Goal: Find specific page/section: Find specific page/section

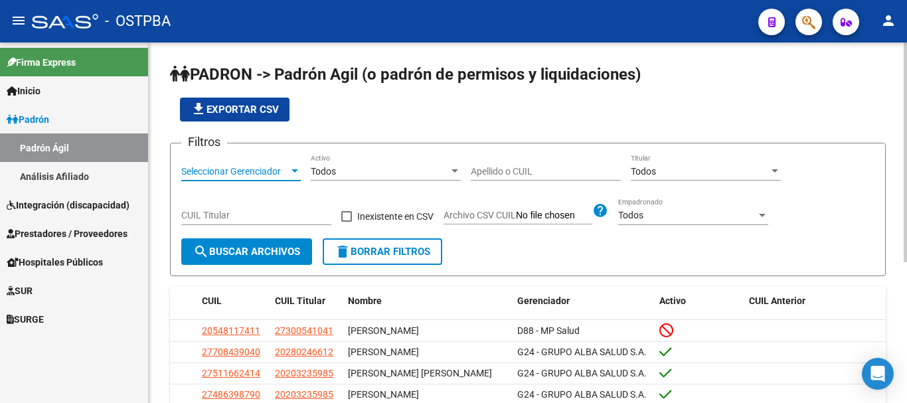
click at [296, 169] on div at bounding box center [295, 170] width 7 height 3
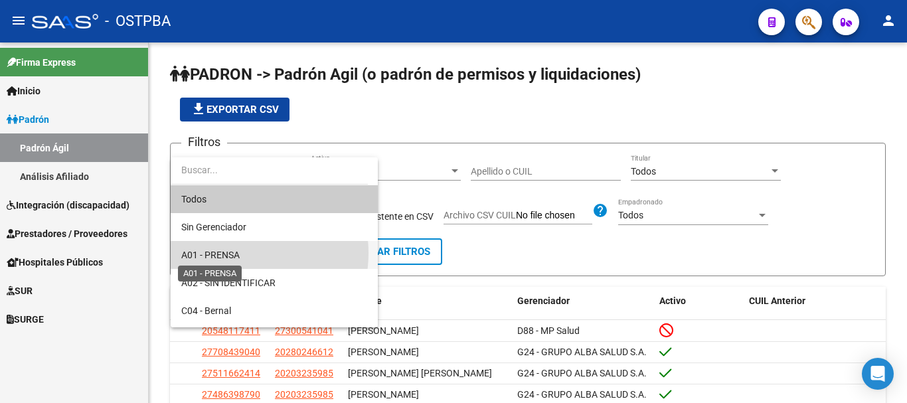
click at [228, 253] on span "A01 - PRENSA" at bounding box center [210, 255] width 58 height 11
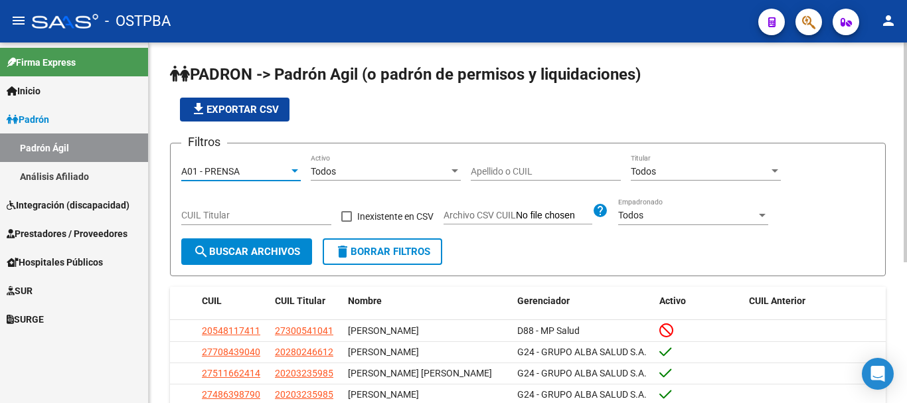
click at [486, 169] on input "Apellido o CUIL" at bounding box center [546, 171] width 150 height 11
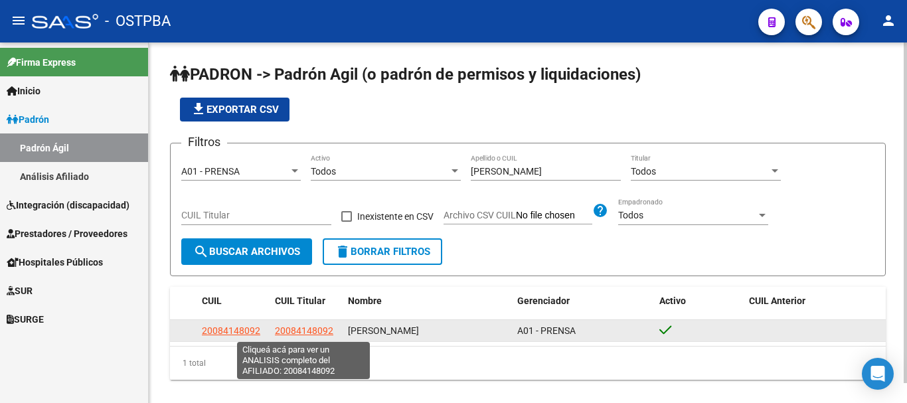
click at [307, 333] on span "20084148092" at bounding box center [304, 330] width 58 height 11
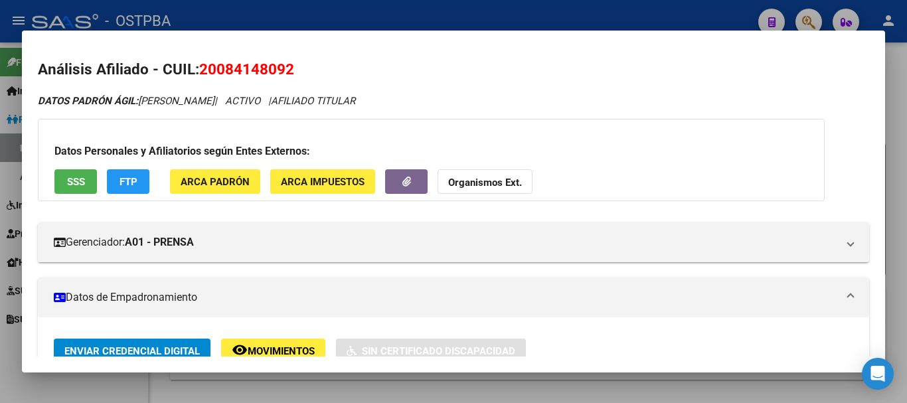
click at [396, 389] on div at bounding box center [453, 201] width 907 height 403
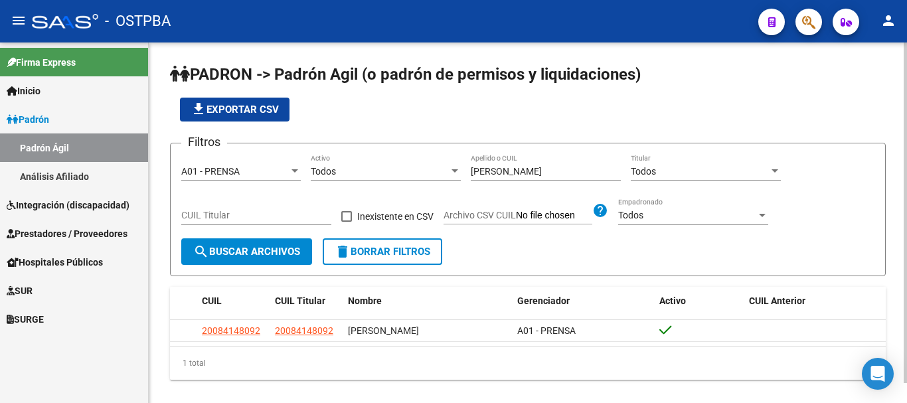
click at [516, 167] on input "[PERSON_NAME]" at bounding box center [546, 171] width 150 height 11
type input "m"
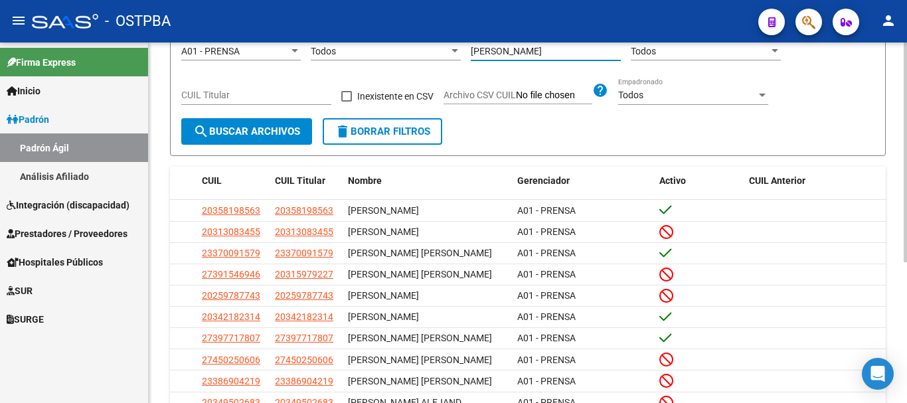
scroll to position [133, 0]
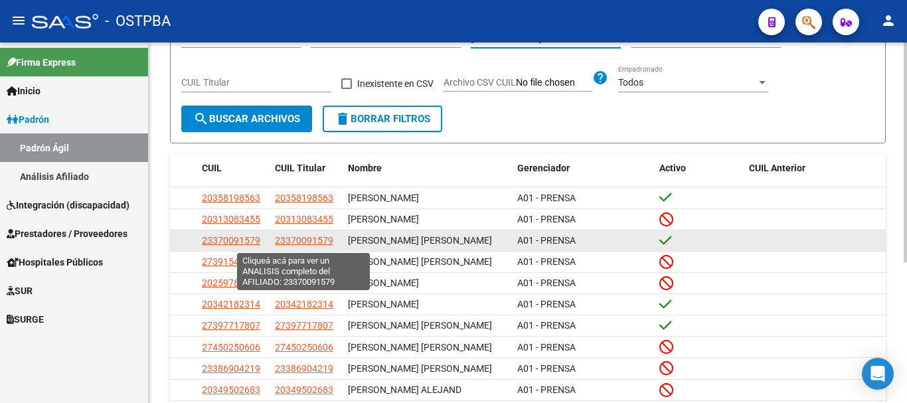
type input "[PERSON_NAME]"
click at [293, 242] on span "23370091579" at bounding box center [304, 240] width 58 height 11
type textarea "23370091579"
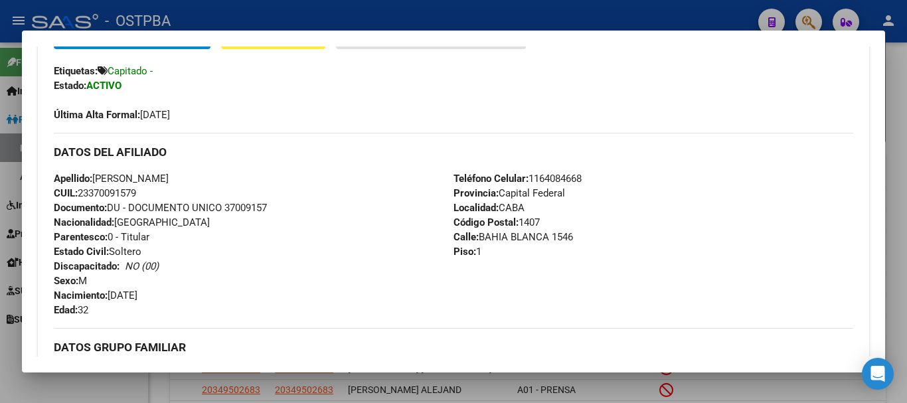
scroll to position [332, 0]
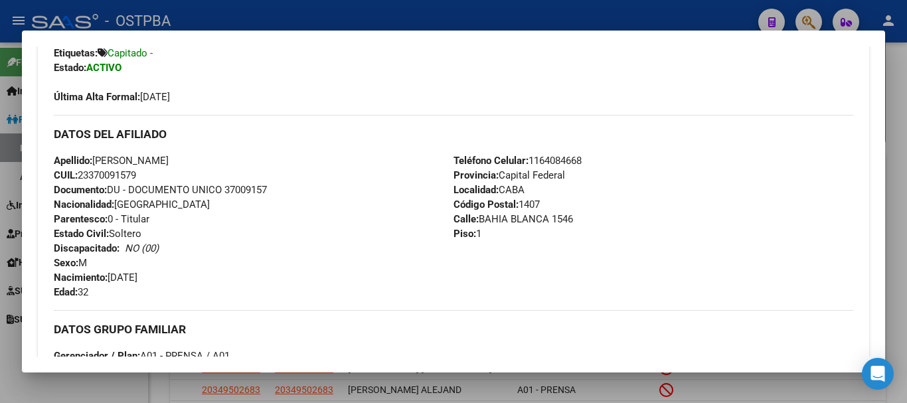
drag, startPoint x: 110, startPoint y: 387, endPoint x: 226, endPoint y: 312, distance: 138.3
click at [111, 383] on div at bounding box center [453, 201] width 907 height 403
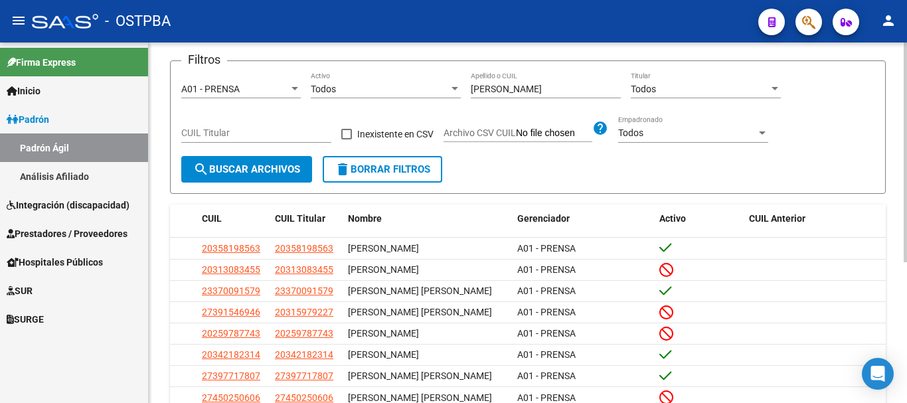
scroll to position [0, 0]
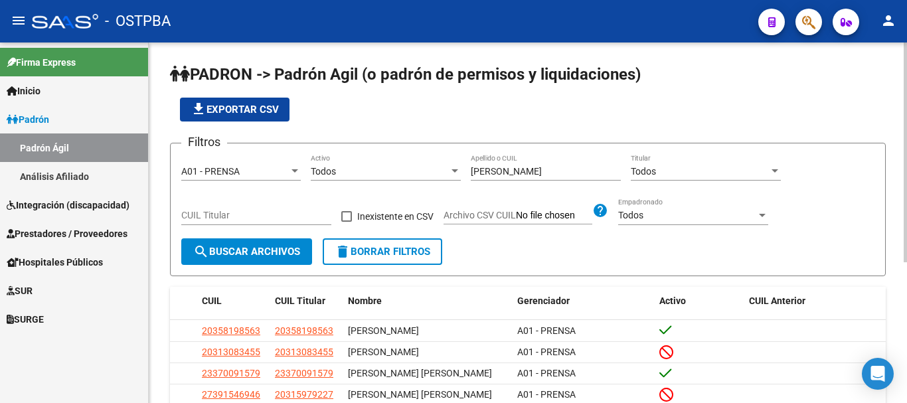
click at [515, 165] on div "[PERSON_NAME] Apellido o CUIL" at bounding box center [546, 167] width 150 height 27
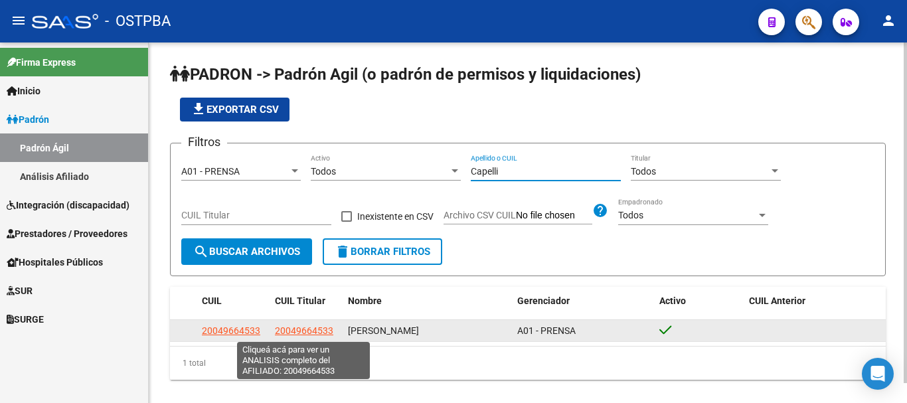
type input "Capelli"
click at [290, 331] on span "20049664533" at bounding box center [304, 330] width 58 height 11
type textarea "20049664533"
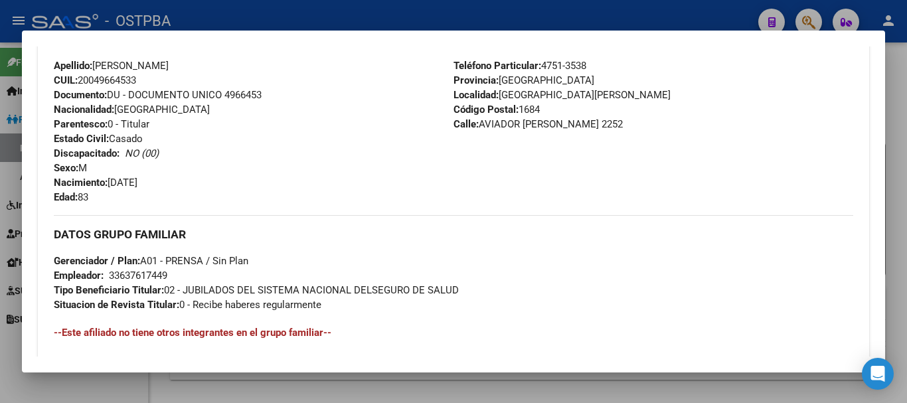
scroll to position [465, 0]
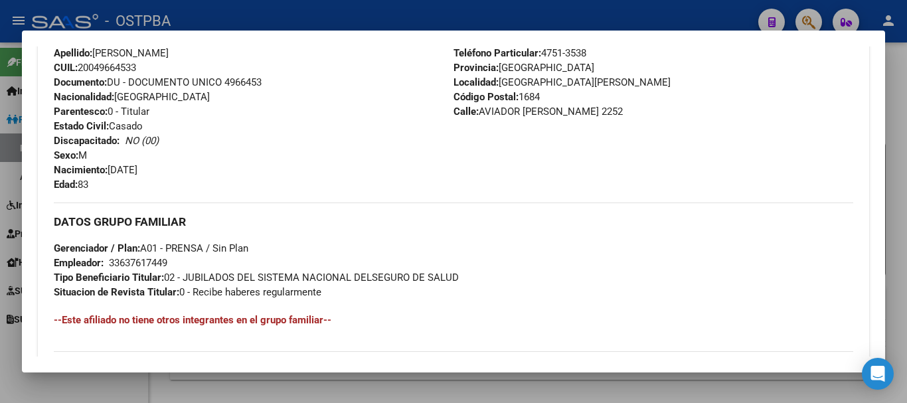
click at [119, 378] on div at bounding box center [453, 201] width 907 height 403
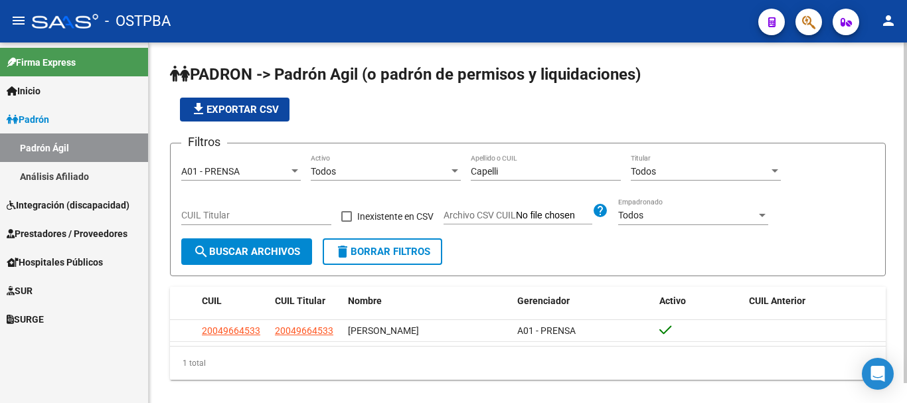
click at [535, 176] on input "Capelli" at bounding box center [546, 171] width 150 height 11
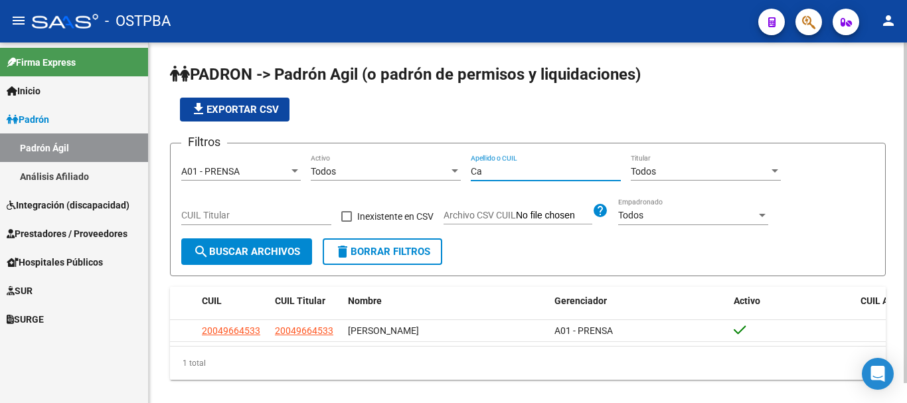
type input "C"
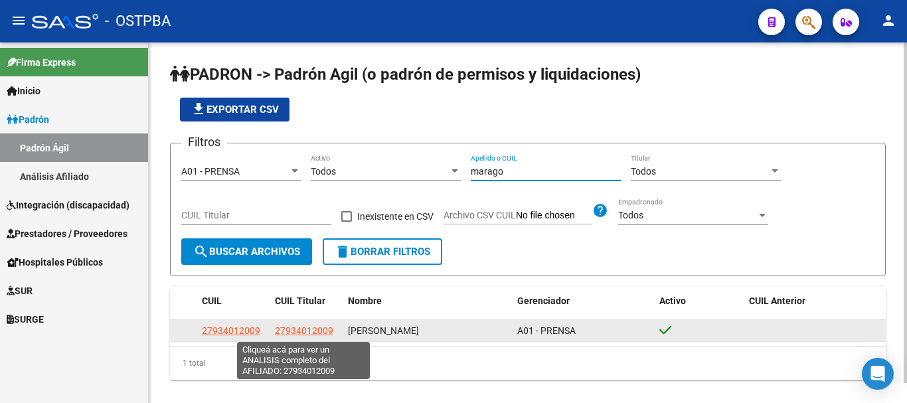
type input "marago"
click at [285, 336] on span "27934012009" at bounding box center [304, 330] width 58 height 11
type textarea "27934012009"
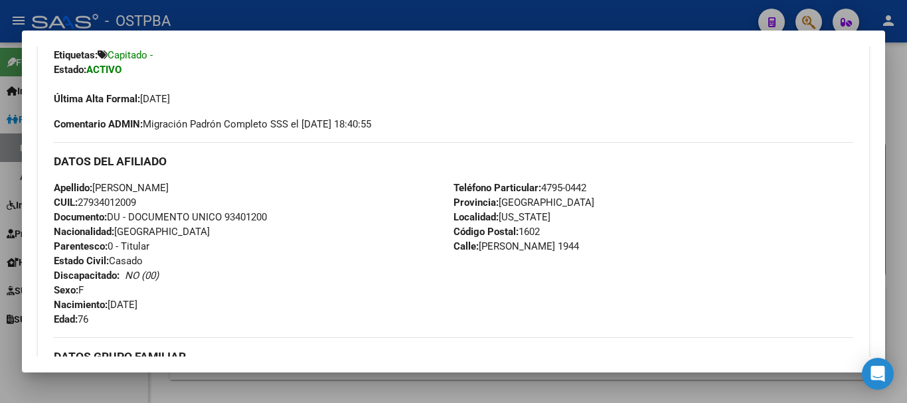
scroll to position [332, 0]
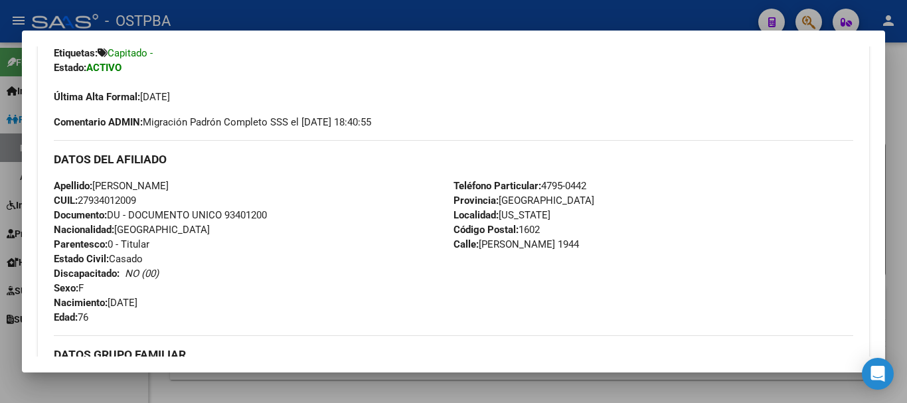
click at [128, 385] on div at bounding box center [453, 201] width 907 height 403
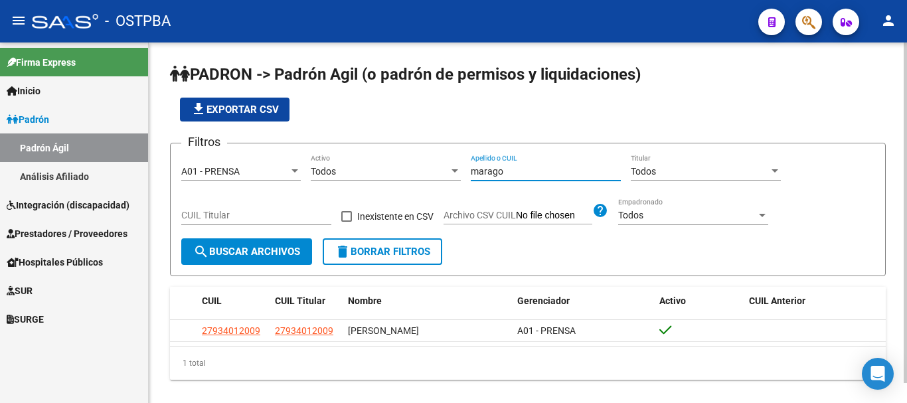
click at [515, 174] on input "marago" at bounding box center [546, 171] width 150 height 11
type input "m"
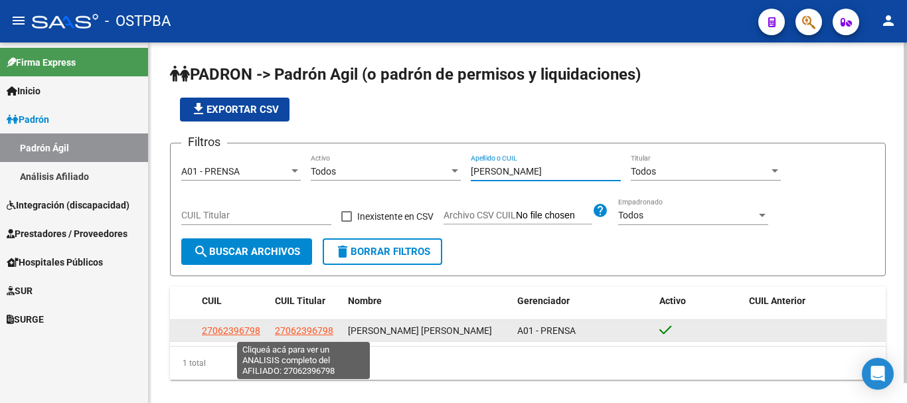
type input "[PERSON_NAME]"
click at [292, 331] on span "27062396798" at bounding box center [304, 330] width 58 height 11
type textarea "27062396798"
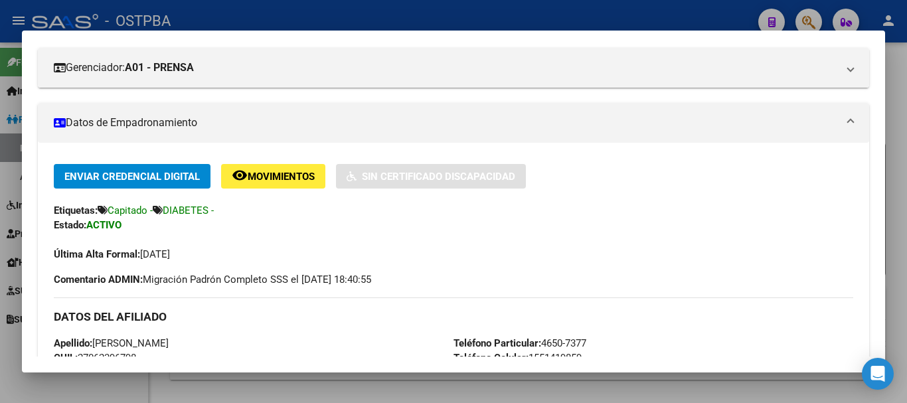
scroll to position [199, 0]
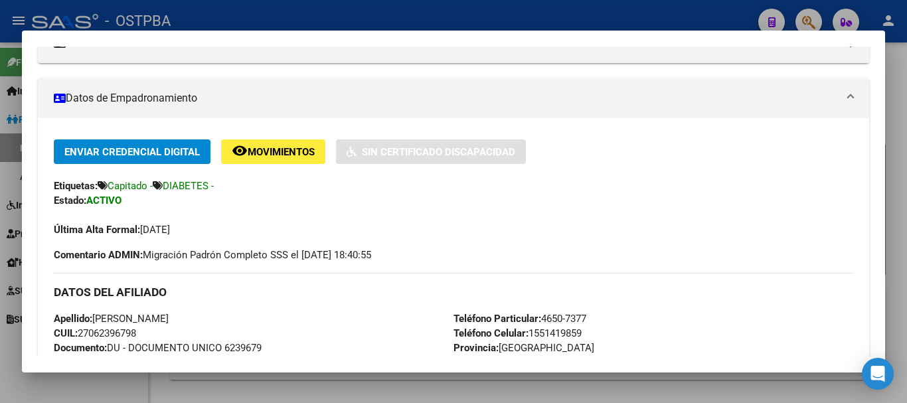
drag, startPoint x: 118, startPoint y: 394, endPoint x: 142, endPoint y: 381, distance: 27.7
click at [119, 393] on div at bounding box center [453, 201] width 907 height 403
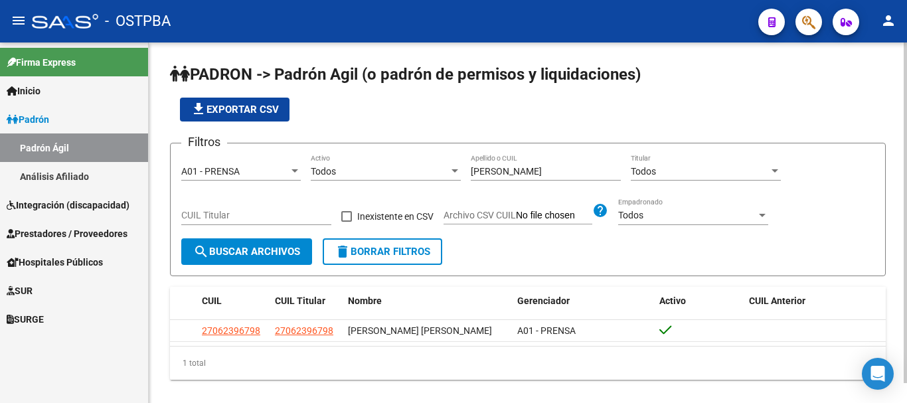
click at [545, 169] on input "[PERSON_NAME]" at bounding box center [546, 171] width 150 height 11
type input "y"
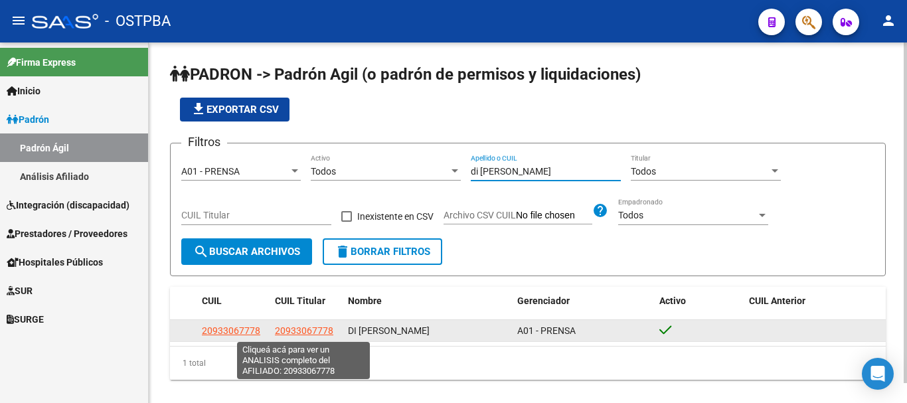
type input "di [PERSON_NAME]"
click at [296, 331] on span "20933067778" at bounding box center [304, 330] width 58 height 11
type textarea "20933067778"
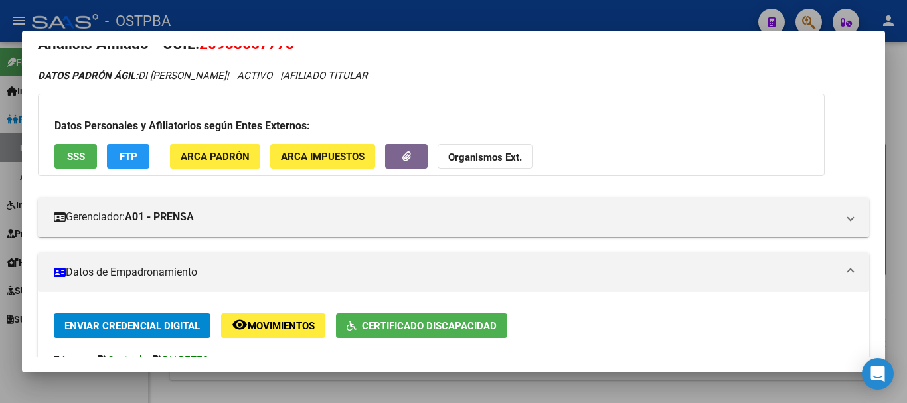
scroll to position [0, 0]
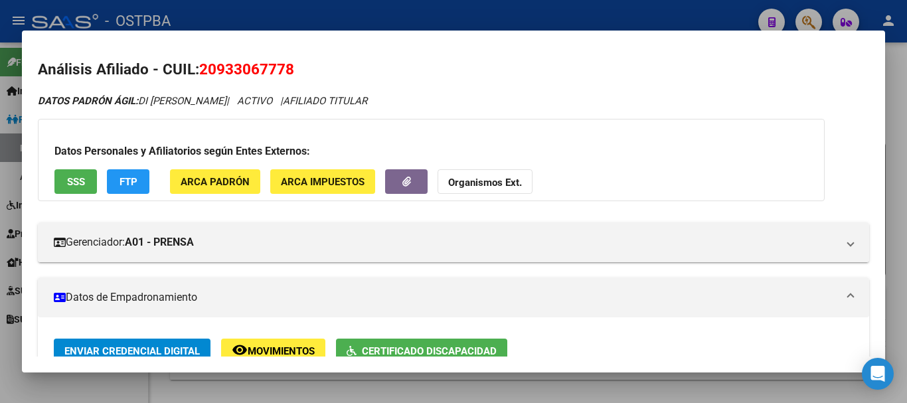
click at [257, 387] on div at bounding box center [453, 201] width 907 height 403
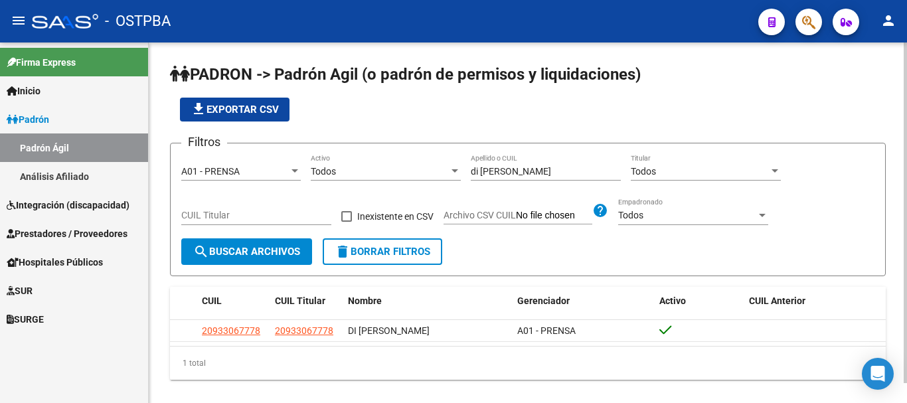
click at [518, 166] on input "di [PERSON_NAME]" at bounding box center [546, 171] width 150 height 11
type input "d"
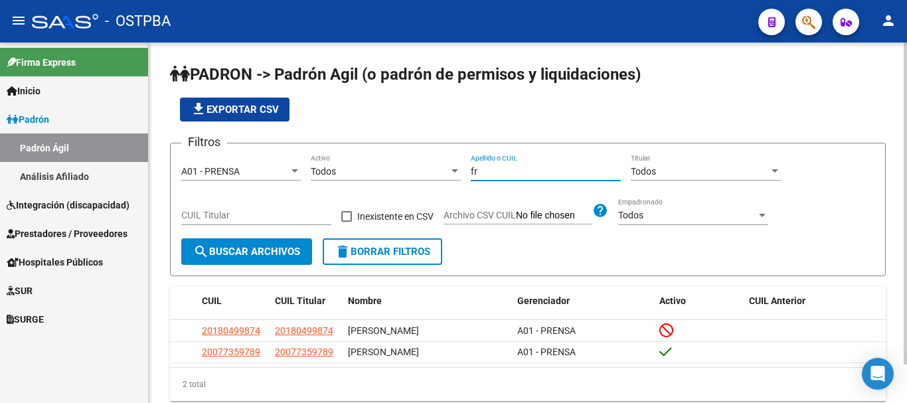
type input "f"
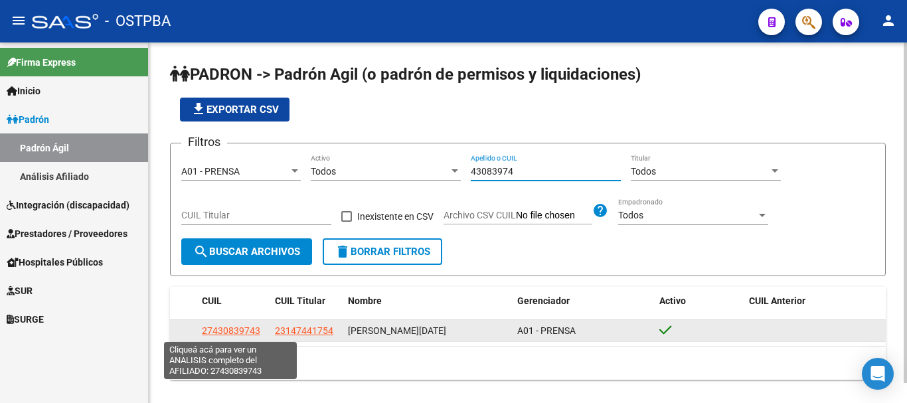
type input "43083974"
click at [232, 333] on span "27430839743" at bounding box center [231, 330] width 58 height 11
type textarea "27430839743"
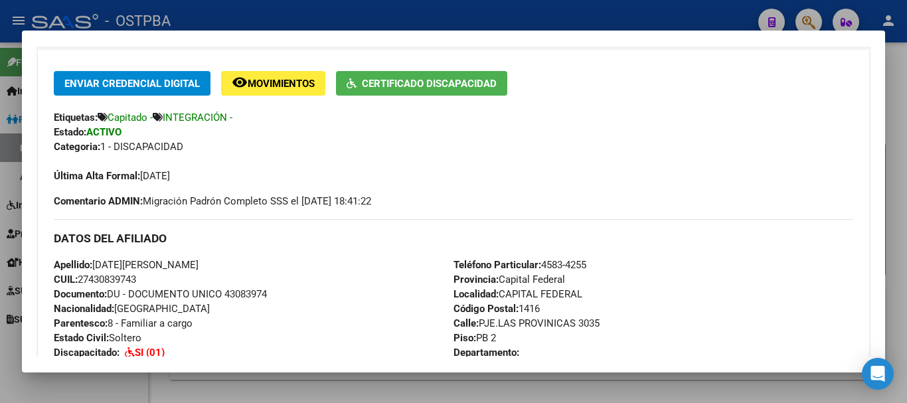
scroll to position [266, 0]
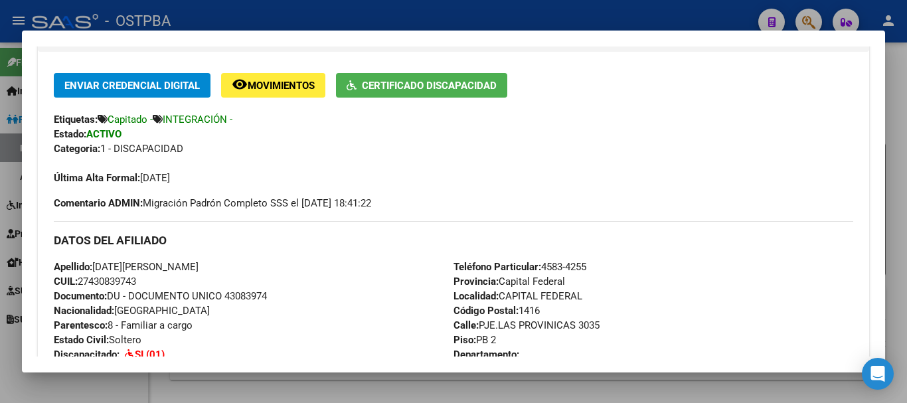
click at [96, 395] on div at bounding box center [453, 201] width 907 height 403
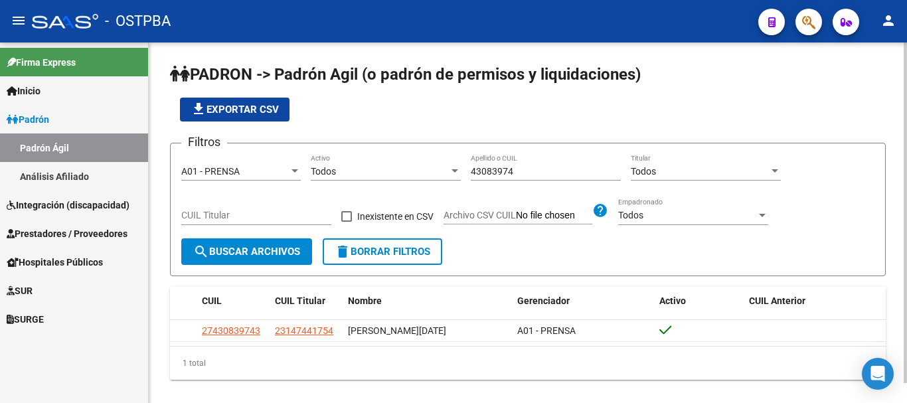
click at [519, 169] on input "43083974" at bounding box center [546, 171] width 150 height 11
type input "4"
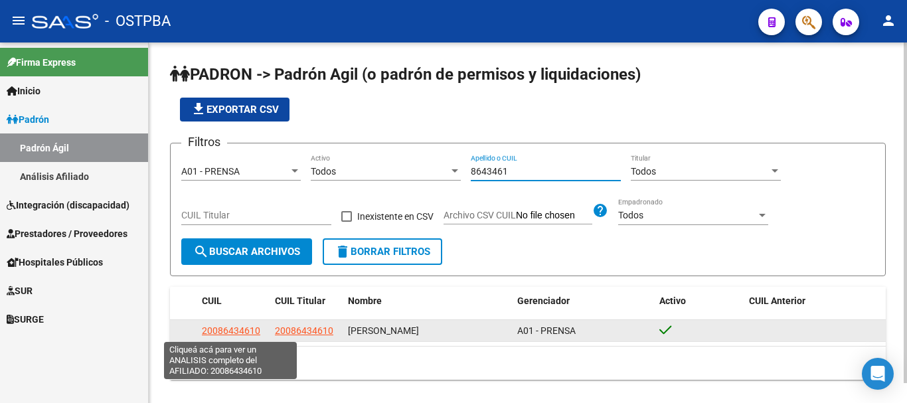
type input "8643461"
click at [234, 335] on span "20086434610" at bounding box center [231, 330] width 58 height 11
type textarea "20086434610"
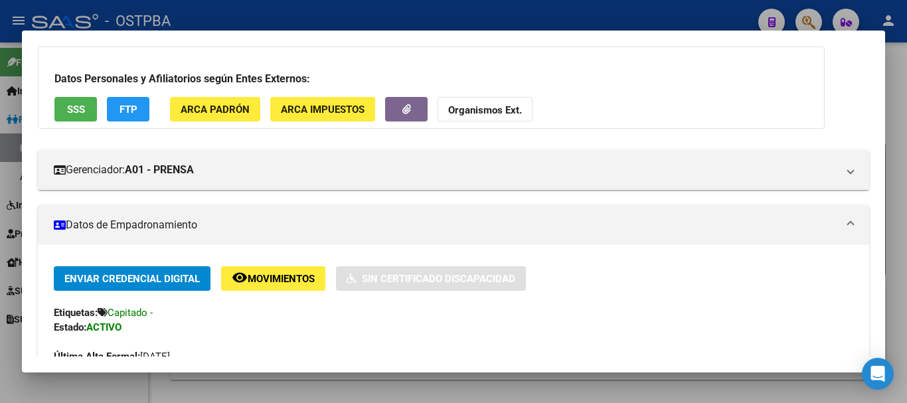
scroll to position [0, 0]
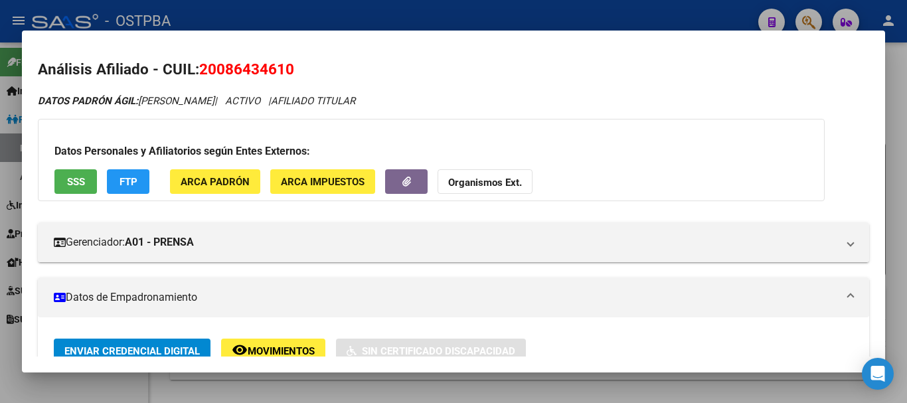
click at [135, 389] on div at bounding box center [453, 201] width 907 height 403
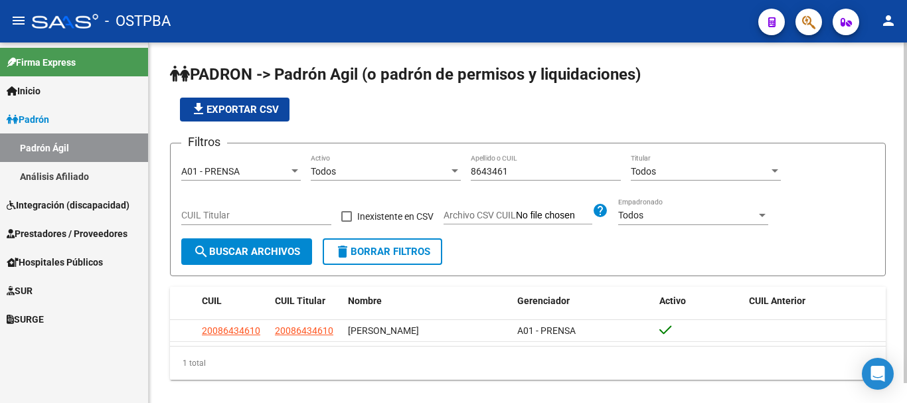
click at [523, 175] on input "8643461" at bounding box center [546, 171] width 150 height 11
type input "8"
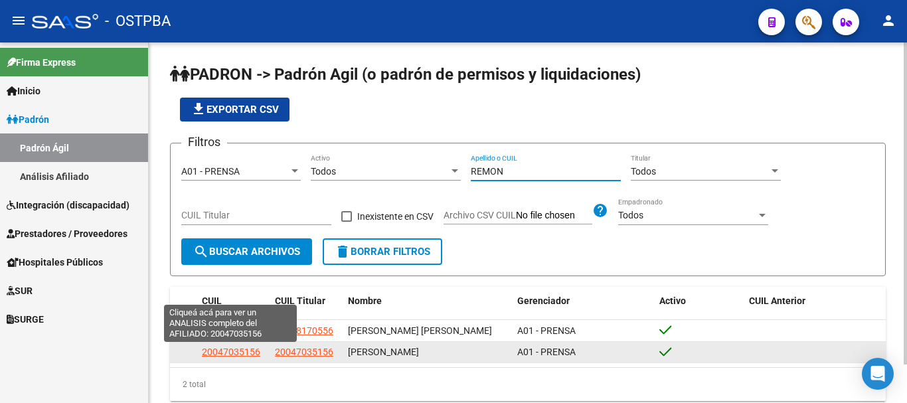
type input "REMON"
click at [236, 354] on span "20047035156" at bounding box center [231, 352] width 58 height 11
type textarea "20047035156"
